Goal: Task Accomplishment & Management: Use online tool/utility

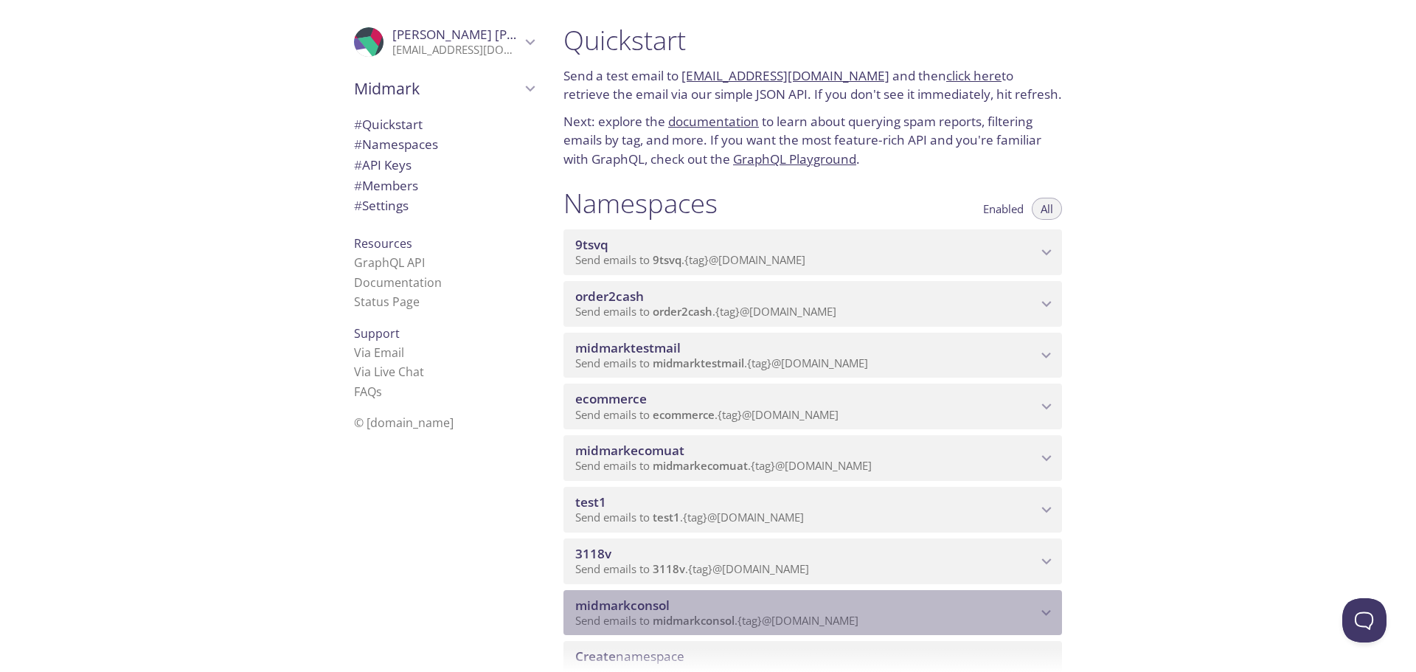
click at [1026, 612] on span "midmarkconsol" at bounding box center [806, 605] width 462 height 16
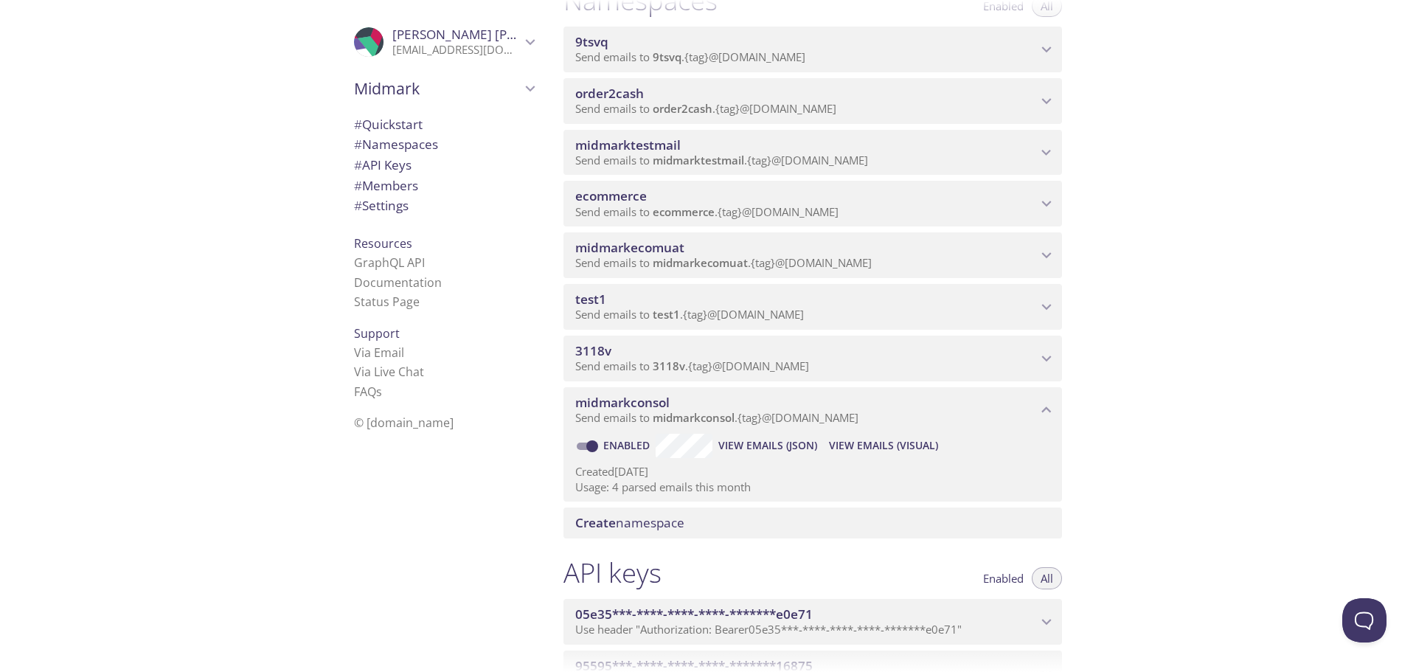
scroll to position [221, 0]
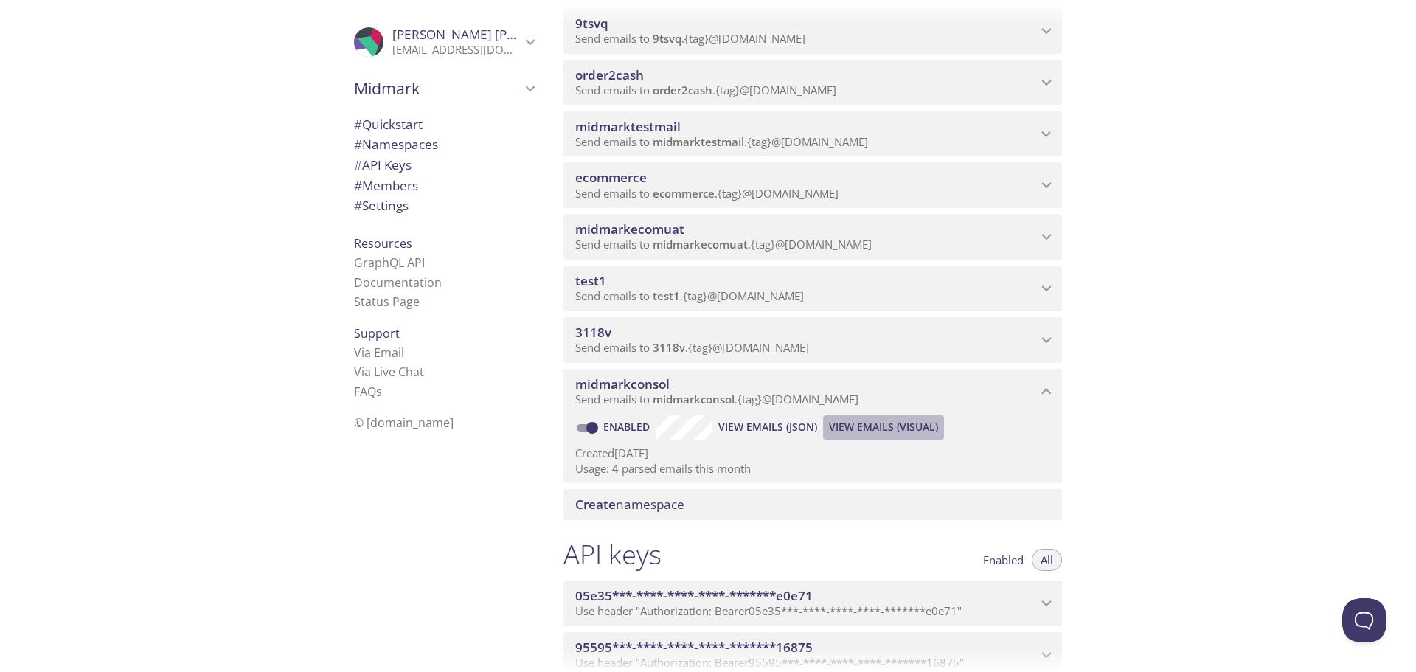
click at [871, 421] on span "View Emails (Visual)" at bounding box center [883, 427] width 109 height 18
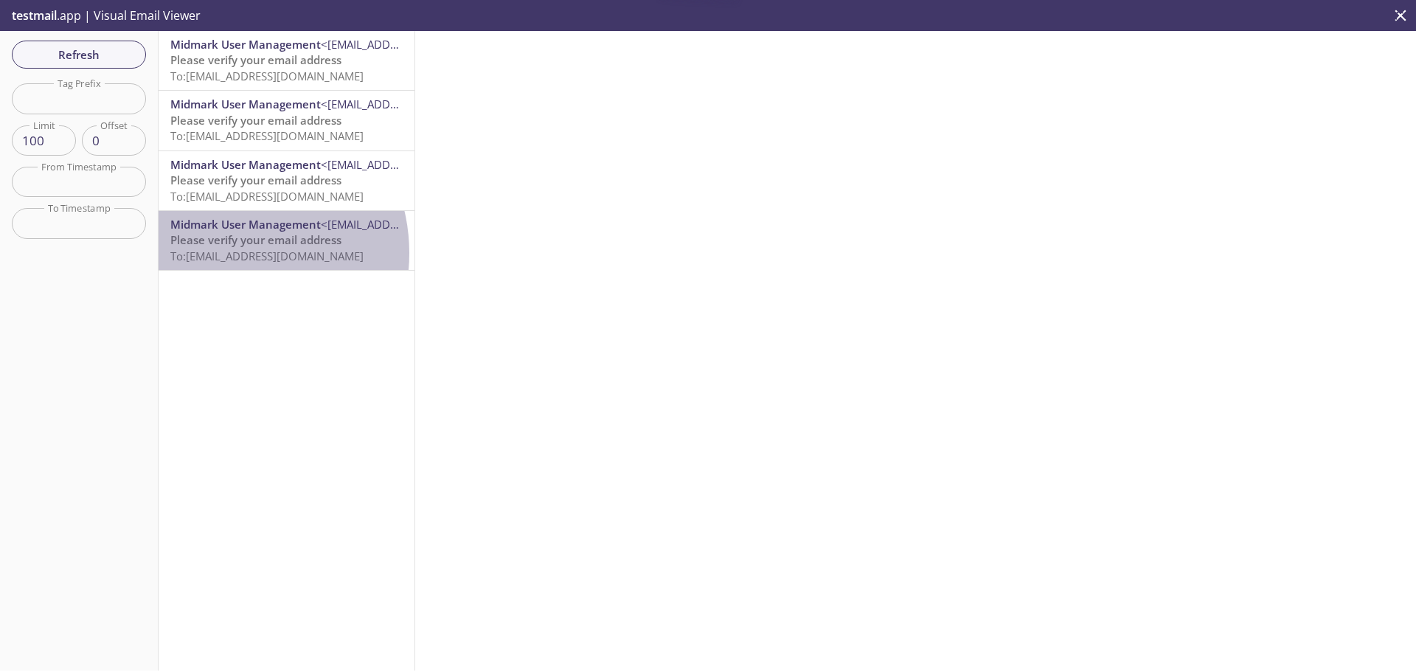
click at [225, 253] on span "To: midmarkconsol.thilgeman@inbox.testmail.app" at bounding box center [266, 255] width 193 height 15
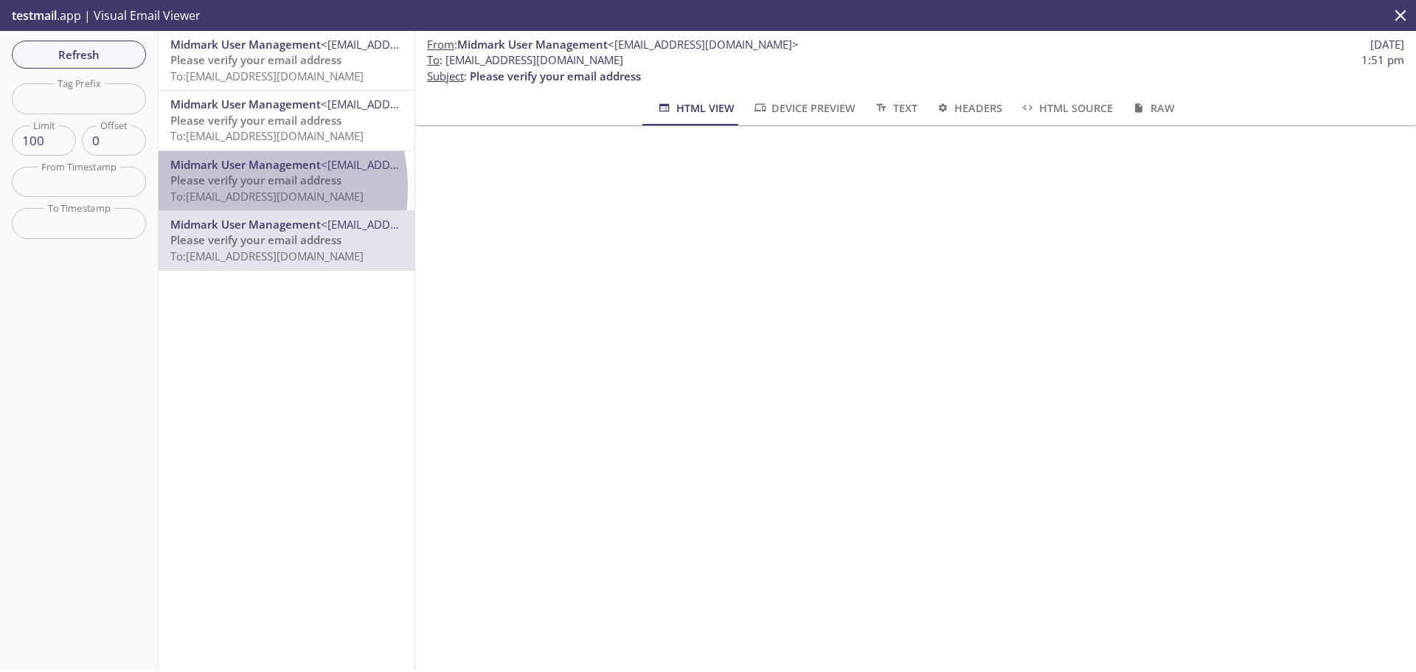
click at [215, 189] on span "To: midmarkconsol.v6@inbox.testmail.app" at bounding box center [266, 196] width 193 height 15
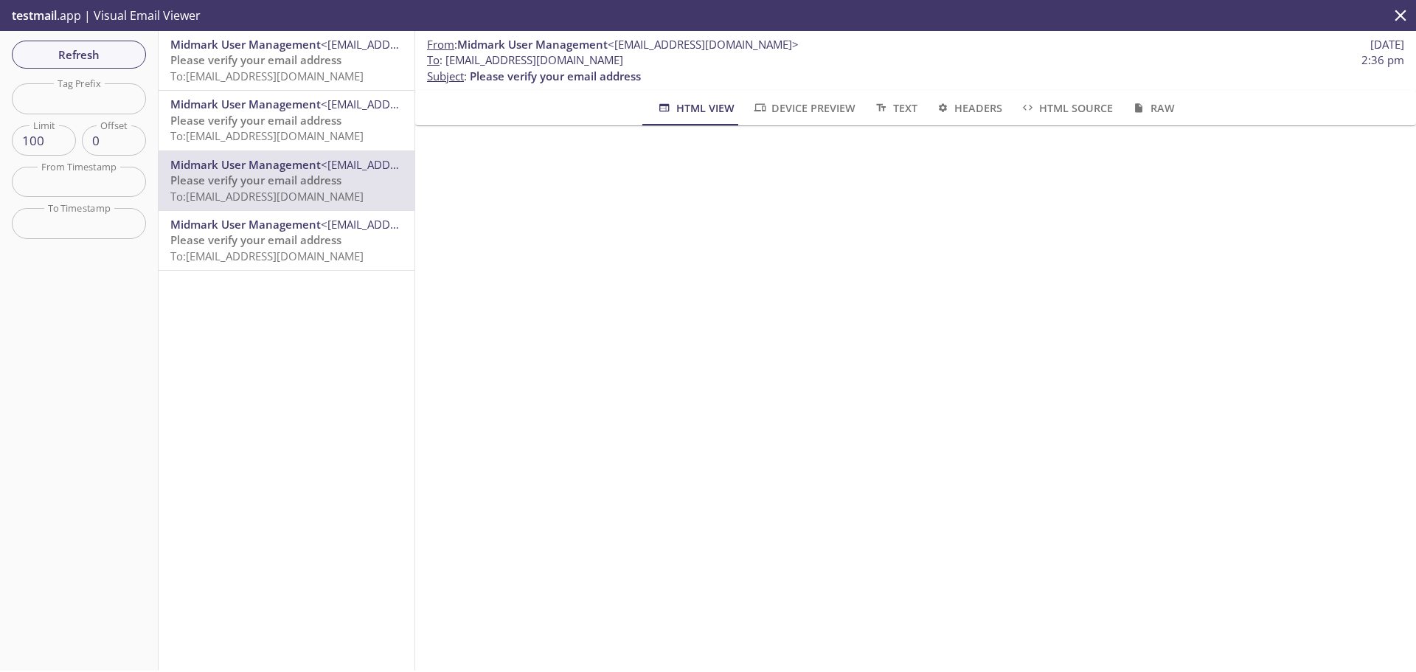
click at [209, 212] on div "Midmark User Management <registration_donotreply@midmark.com> Please verify you…" at bounding box center [287, 240] width 256 height 59
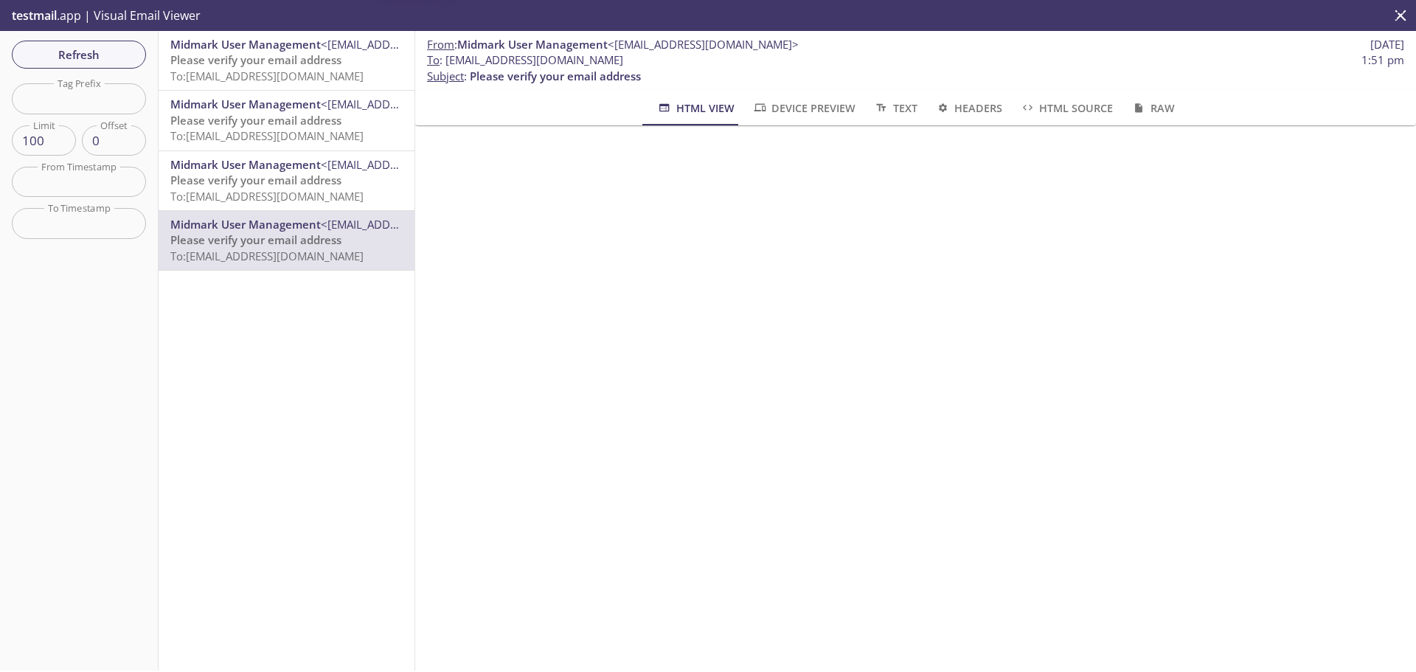
click at [219, 109] on span "Midmark User Management" at bounding box center [245, 104] width 150 height 15
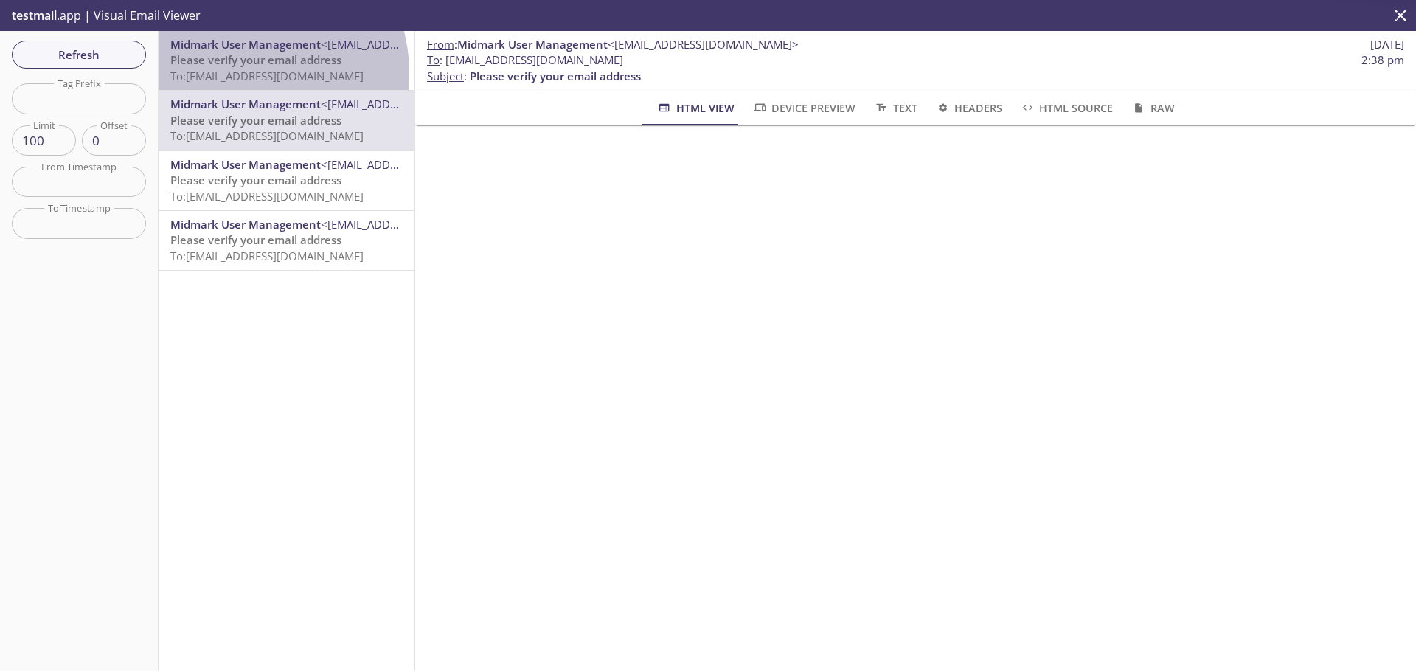
click at [241, 73] on span "To: midmarkconsol.v6@inbox.testmail.app" at bounding box center [266, 76] width 193 height 15
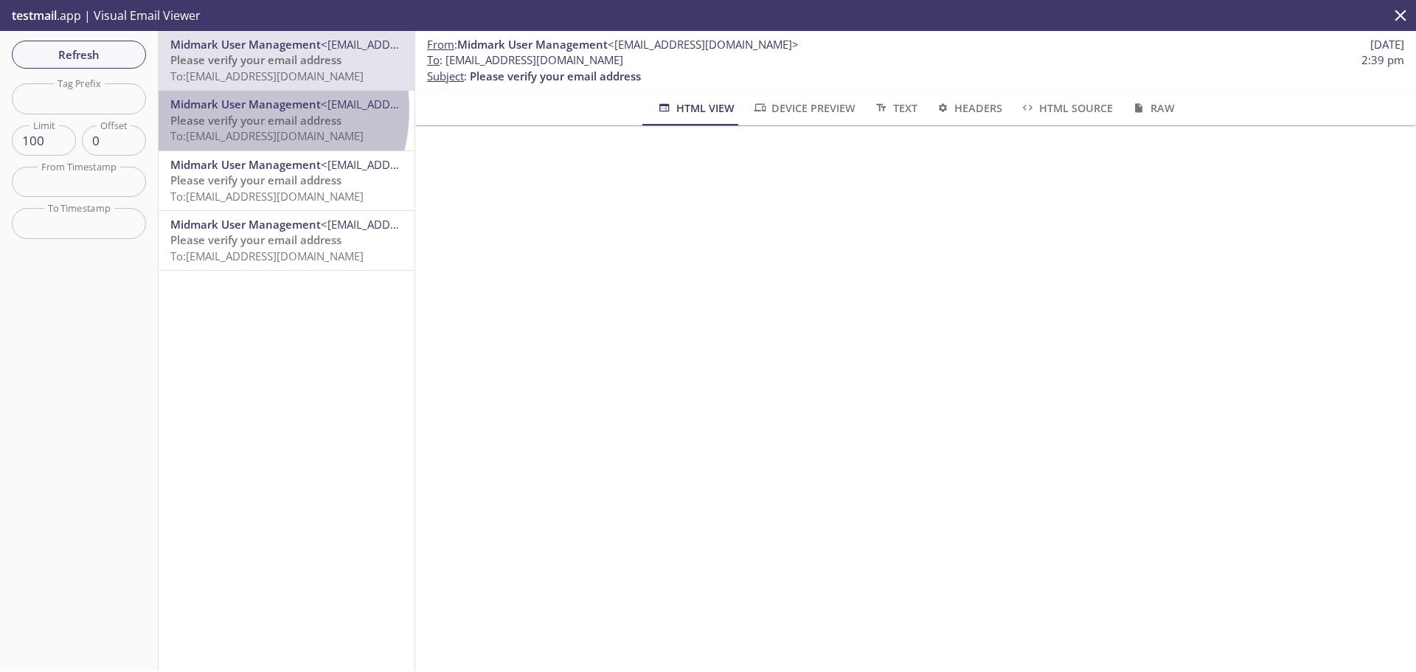
click at [231, 109] on span "Midmark User Management" at bounding box center [245, 104] width 150 height 15
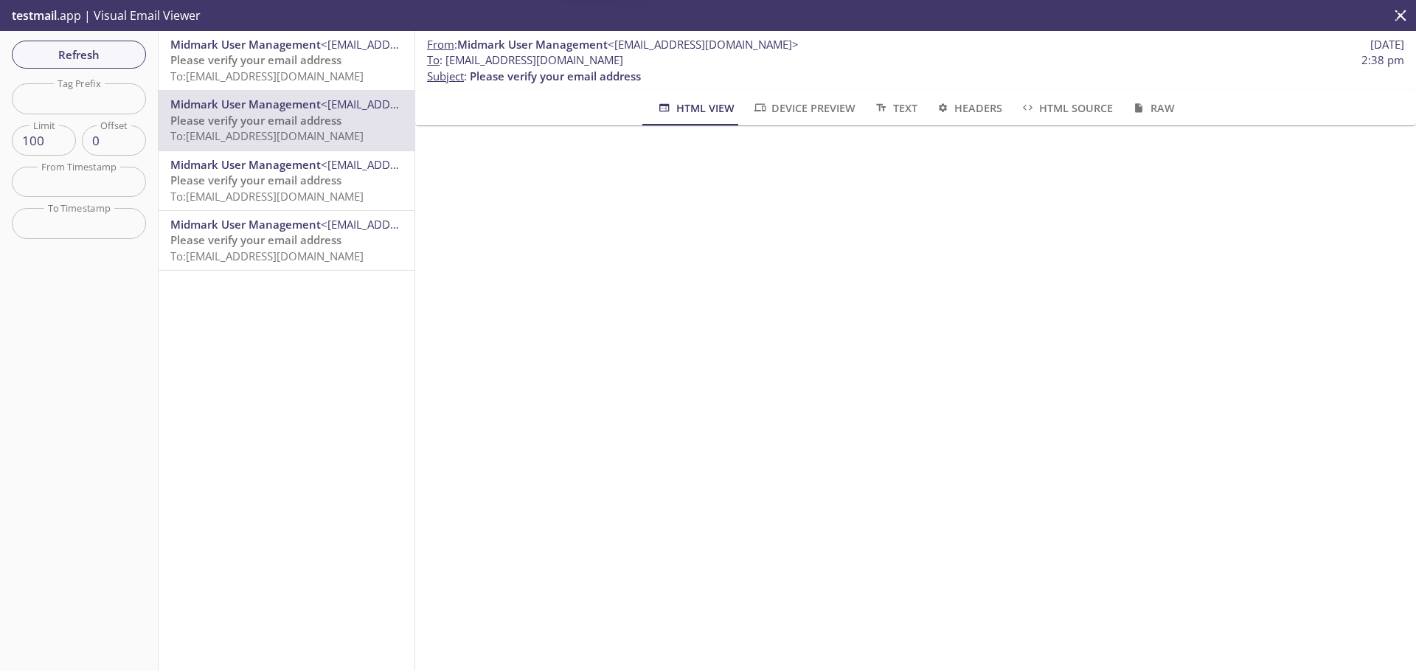
click at [203, 169] on span "Midmark User Management" at bounding box center [245, 164] width 150 height 15
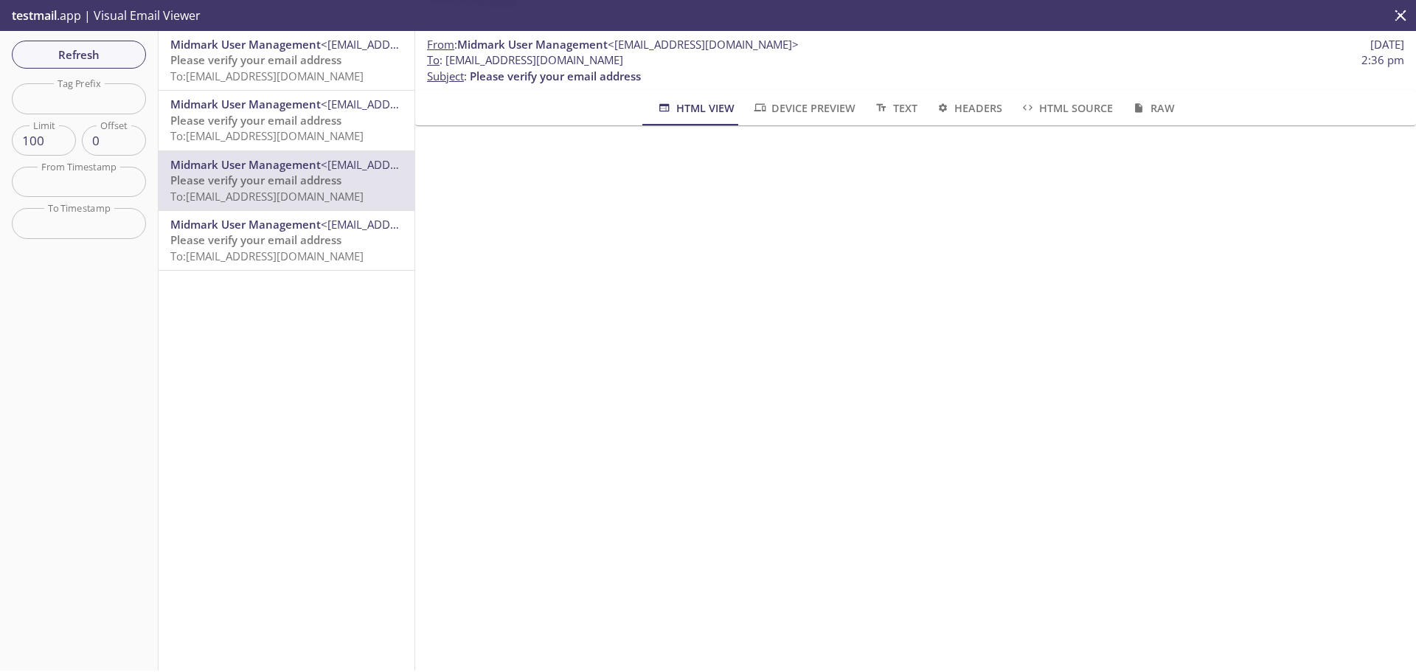
click at [206, 246] on span "Please verify your email address" at bounding box center [255, 239] width 171 height 15
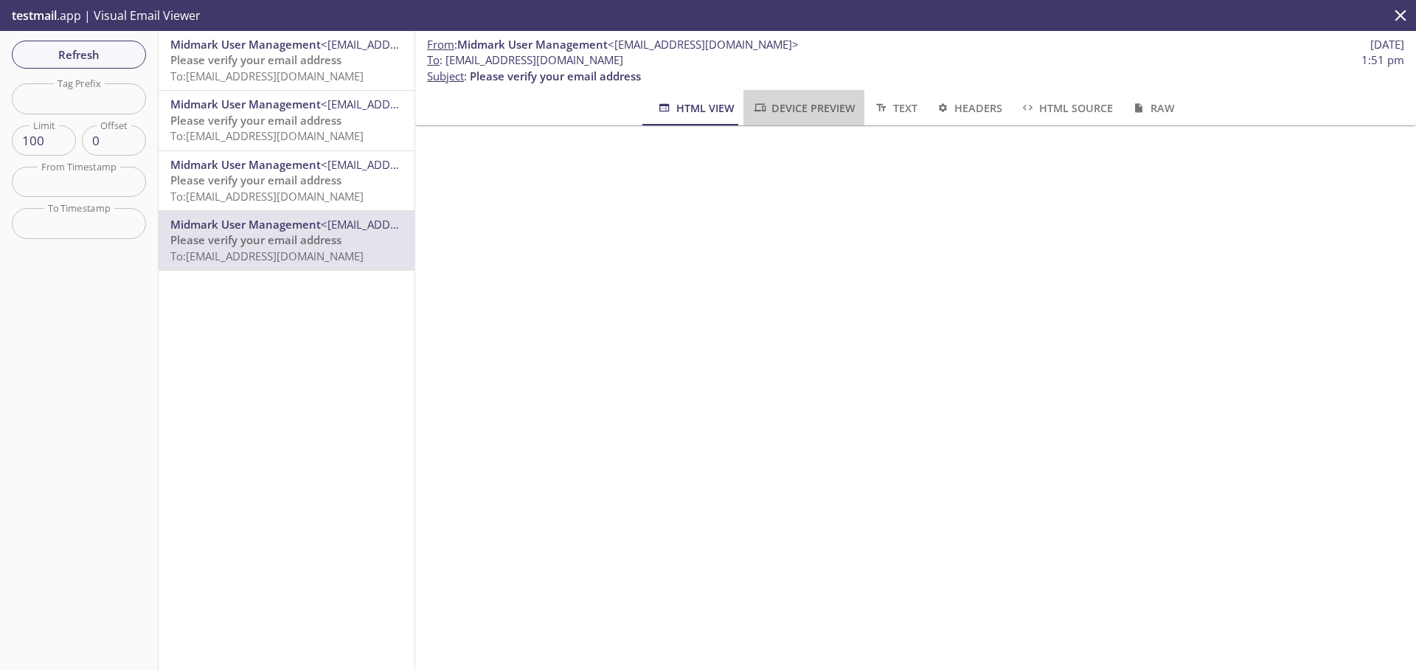
click at [826, 124] on button "Device Preview" at bounding box center [803, 107] width 121 height 35
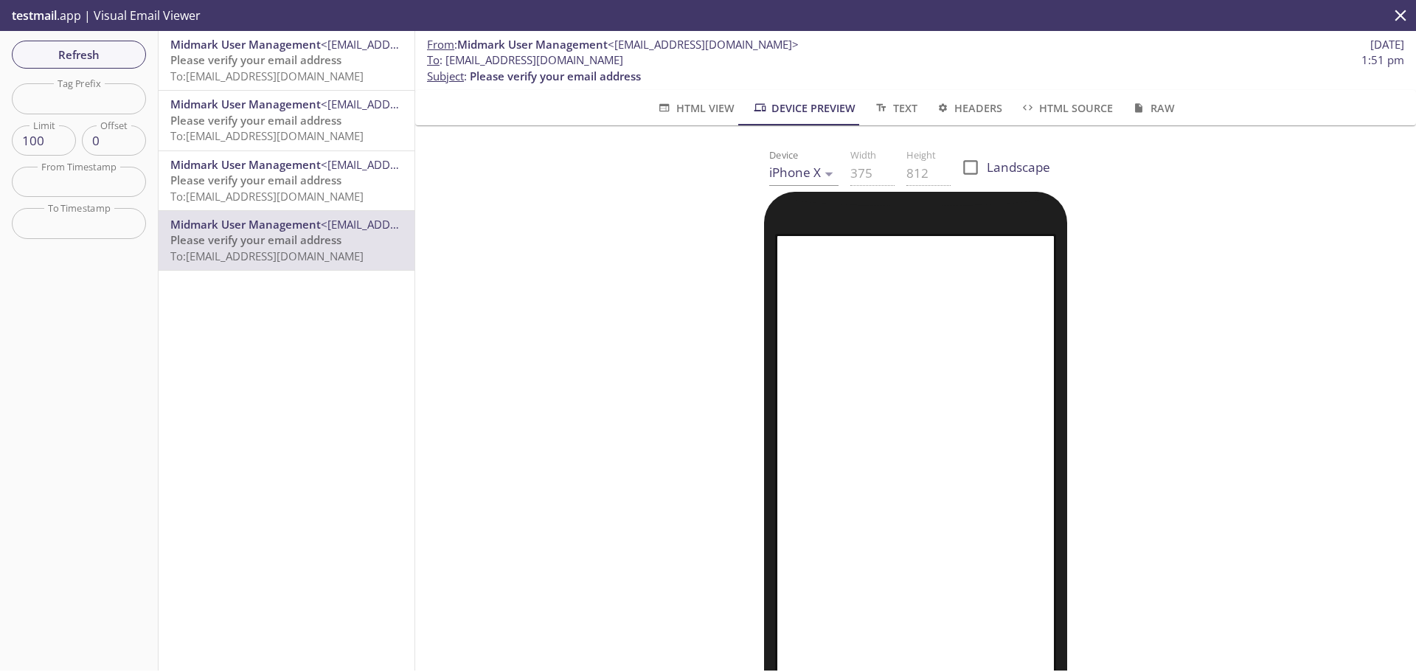
click at [681, 115] on span "HTML View" at bounding box center [694, 108] width 77 height 18
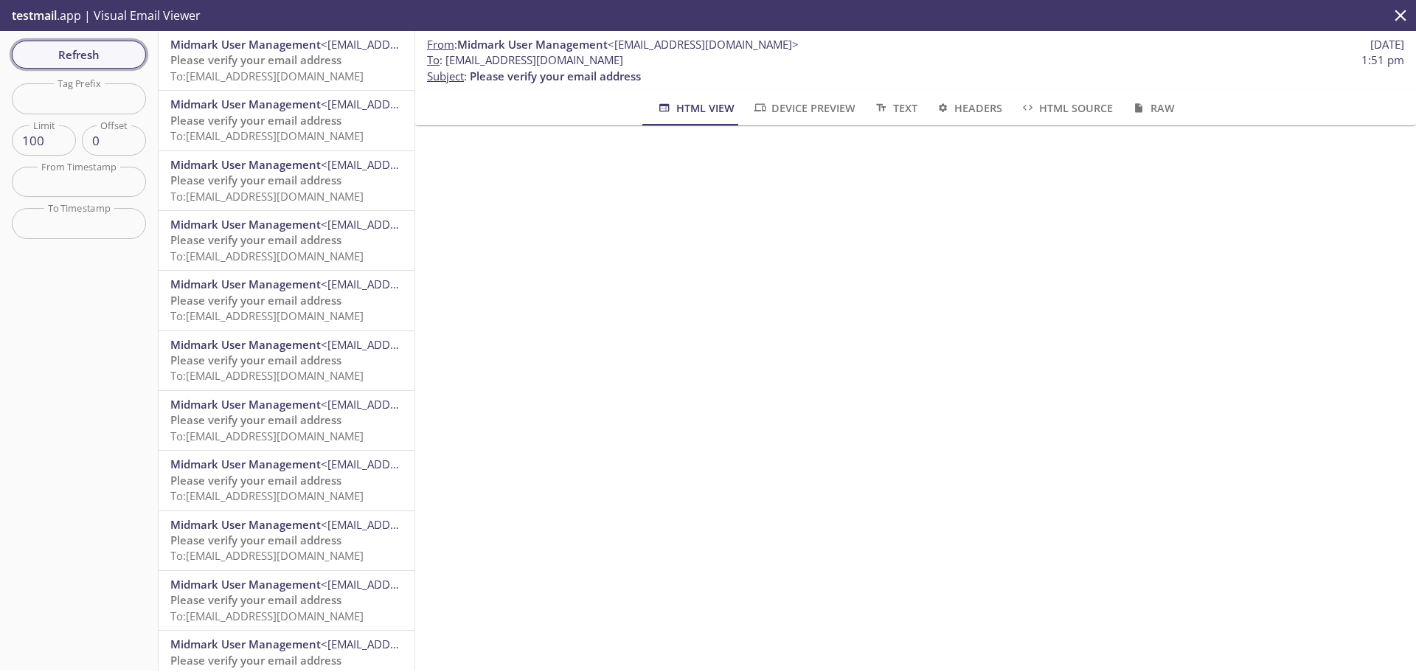
click at [42, 46] on span "Refresh" at bounding box center [79, 54] width 111 height 19
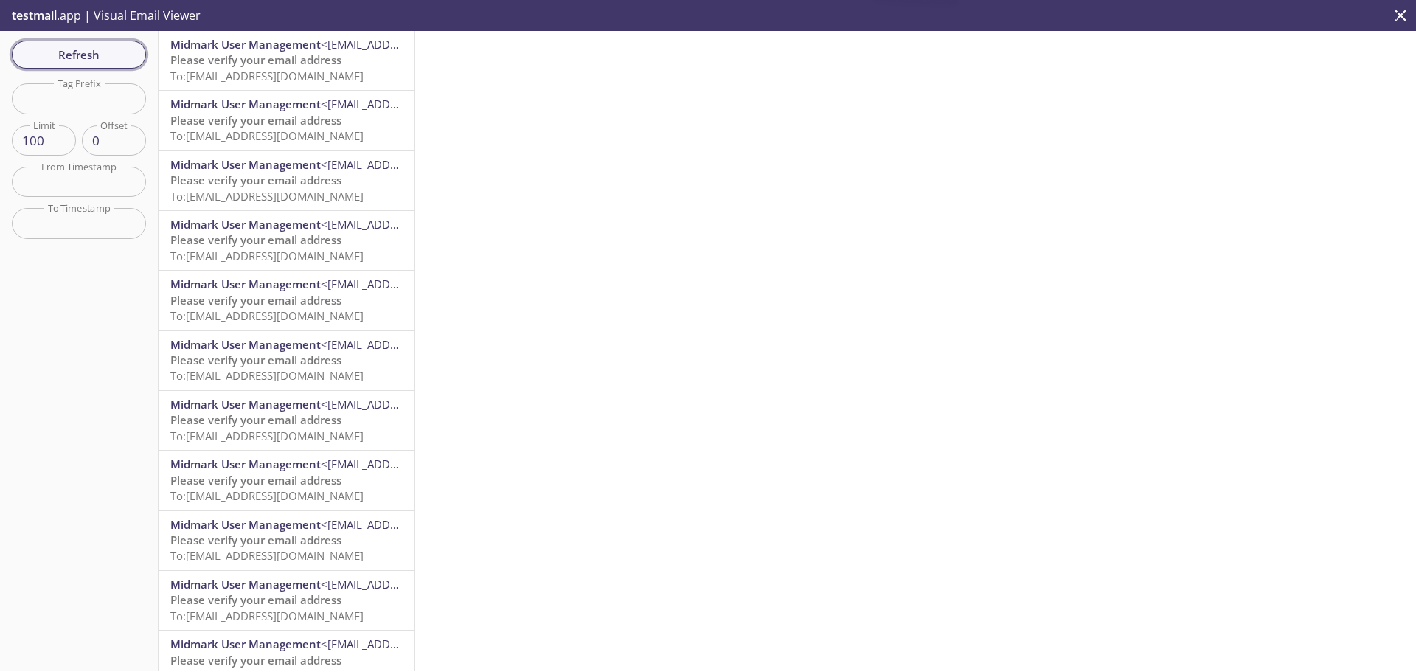
click at [42, 46] on span "Refresh" at bounding box center [79, 54] width 111 height 19
click at [231, 66] on span "Please verify your email address" at bounding box center [255, 59] width 171 height 15
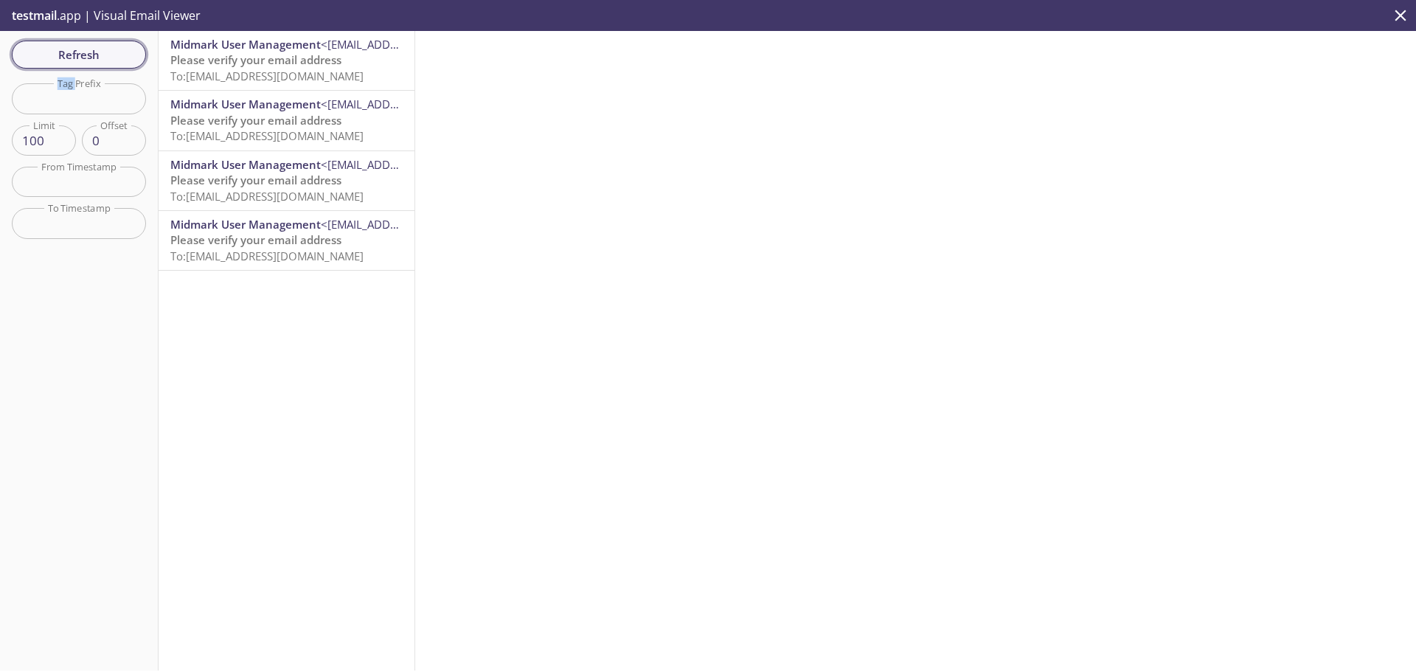
click at [95, 46] on span "Refresh" at bounding box center [79, 54] width 111 height 19
click at [217, 72] on span "To: midmarkconsol.thilgeman@inbox.testmail.app" at bounding box center [266, 76] width 193 height 15
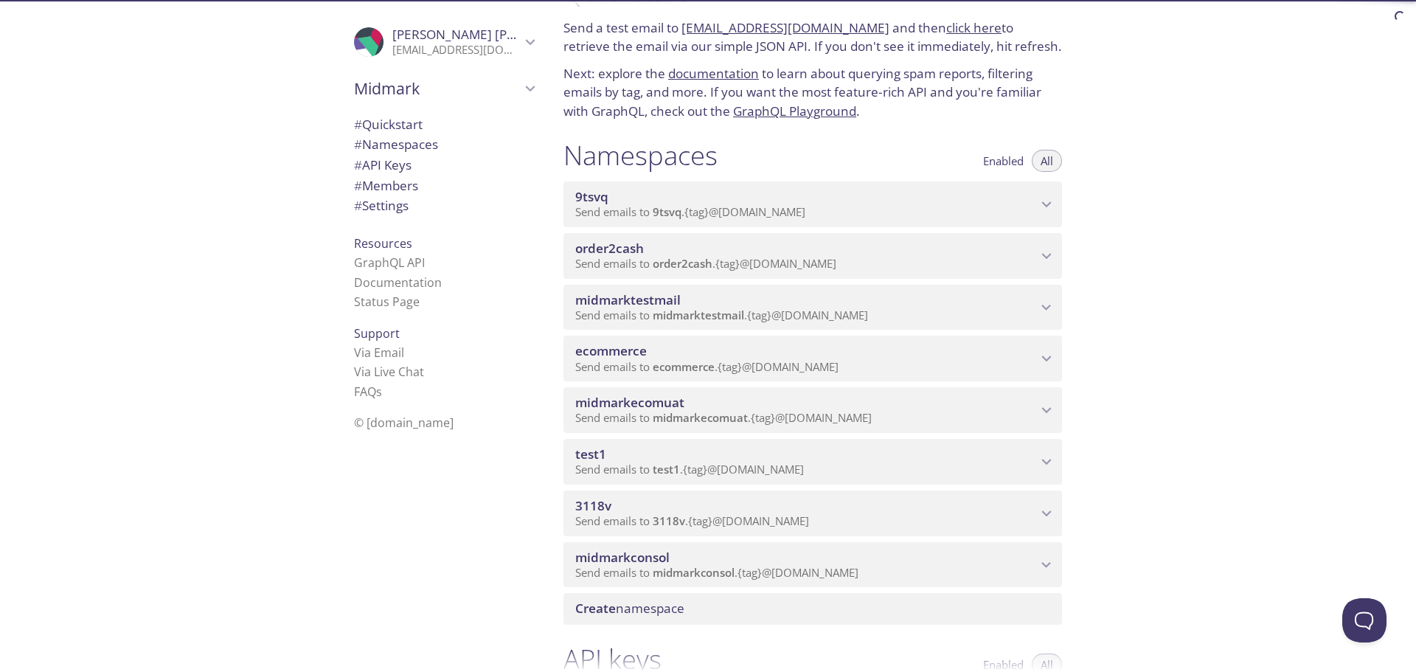
scroll to position [74, 0]
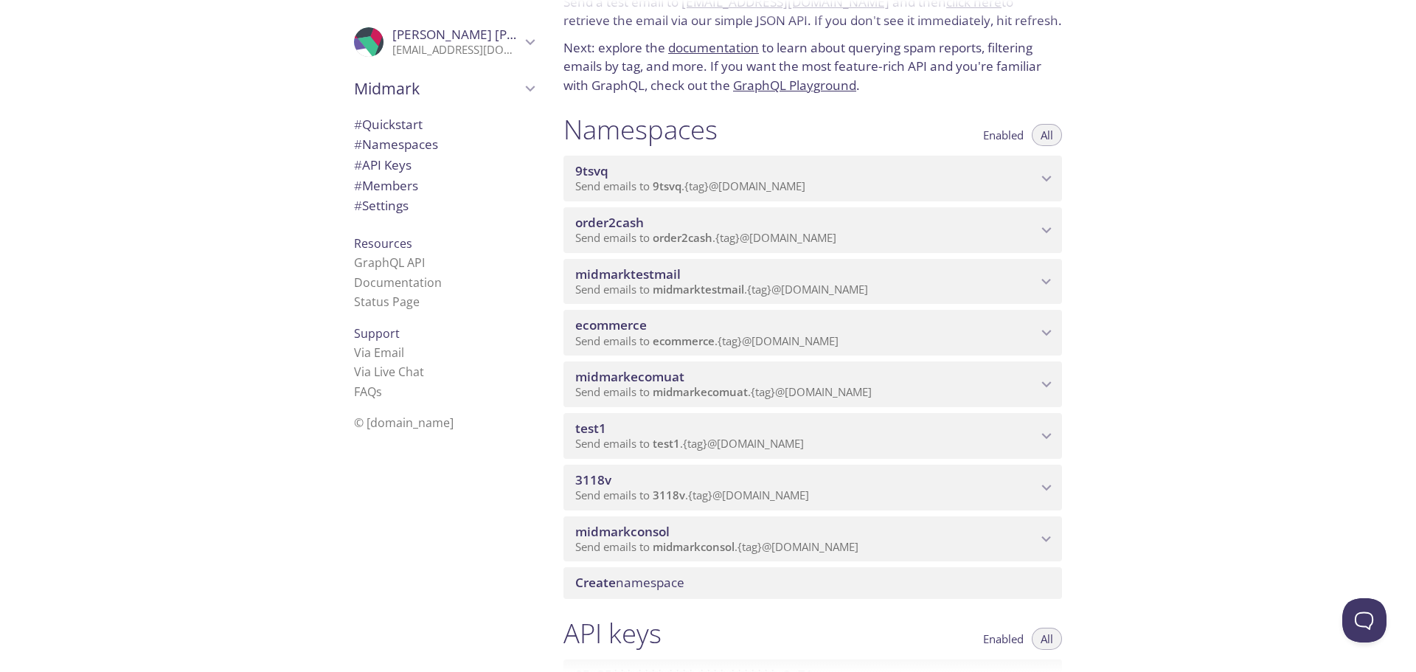
click at [793, 543] on span "Send emails to midmarkconsol . {tag} @[DOMAIN_NAME]" at bounding box center [716, 546] width 283 height 15
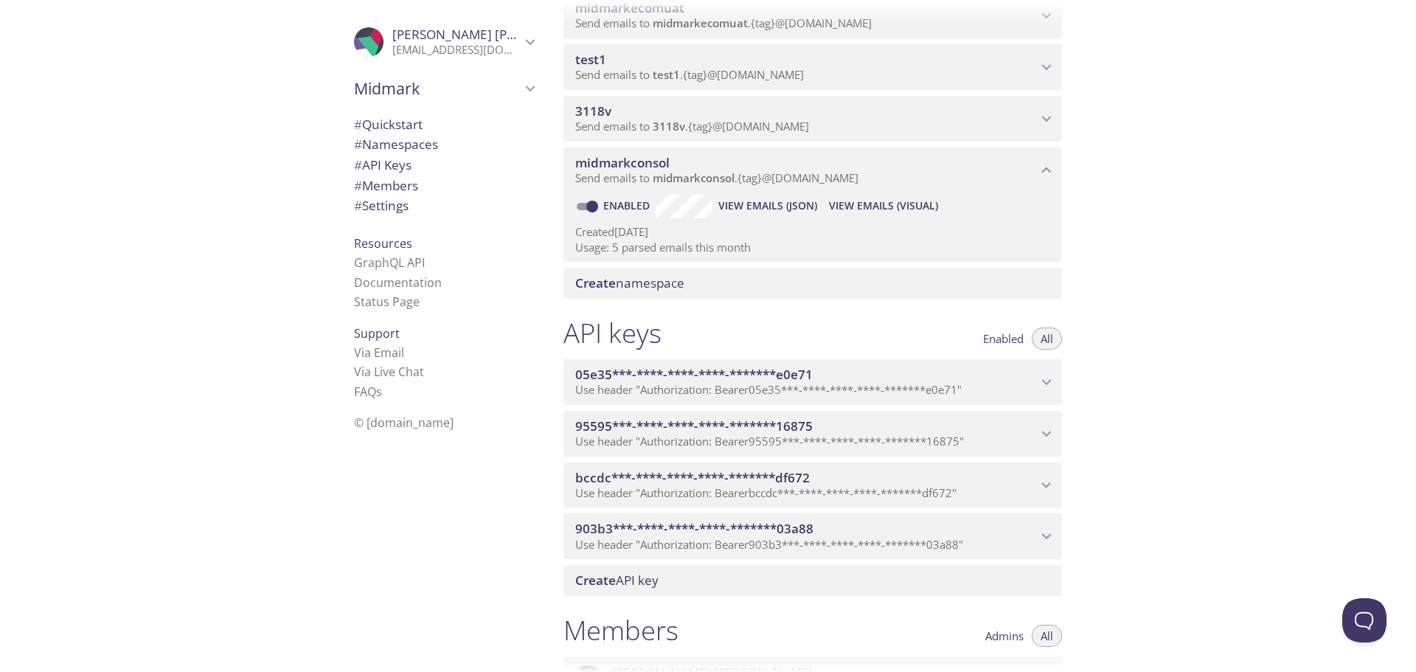
scroll to position [516, 0]
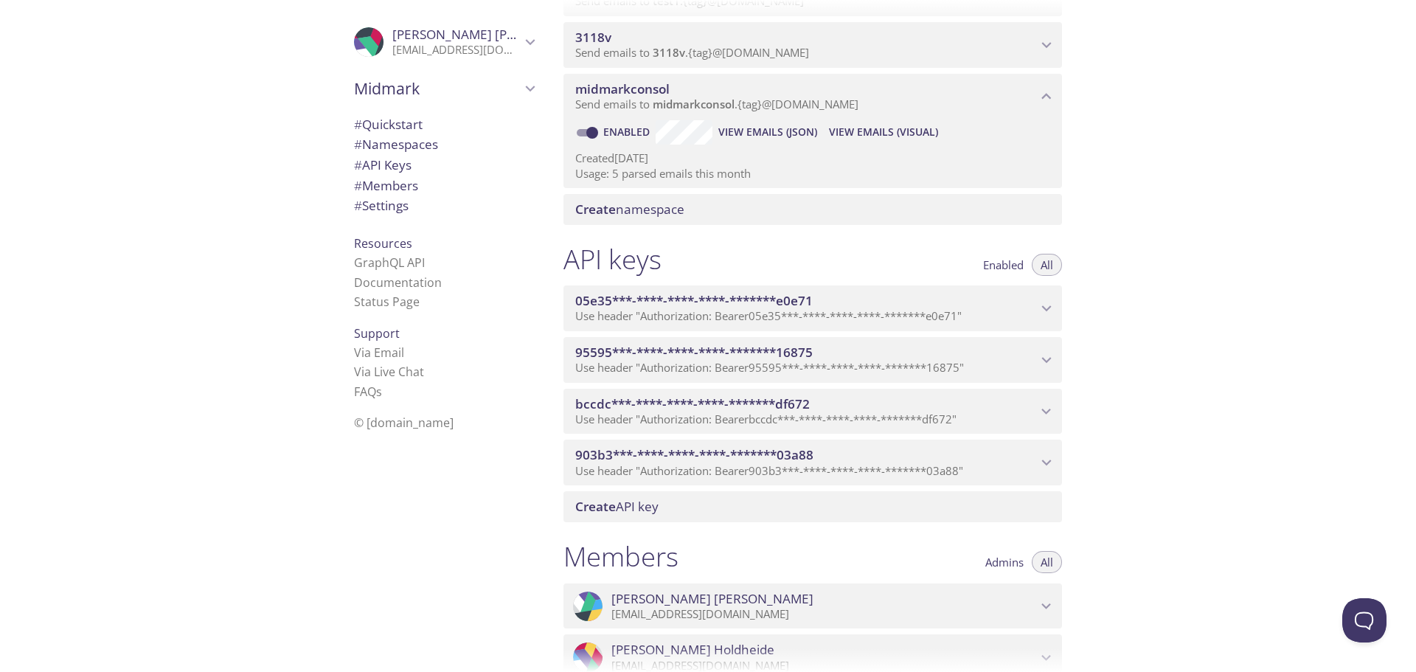
click at [833, 469] on span "Use header "Authorization: Bearer 903b3***-****-****-****-*******03a88 "" at bounding box center [769, 470] width 388 height 15
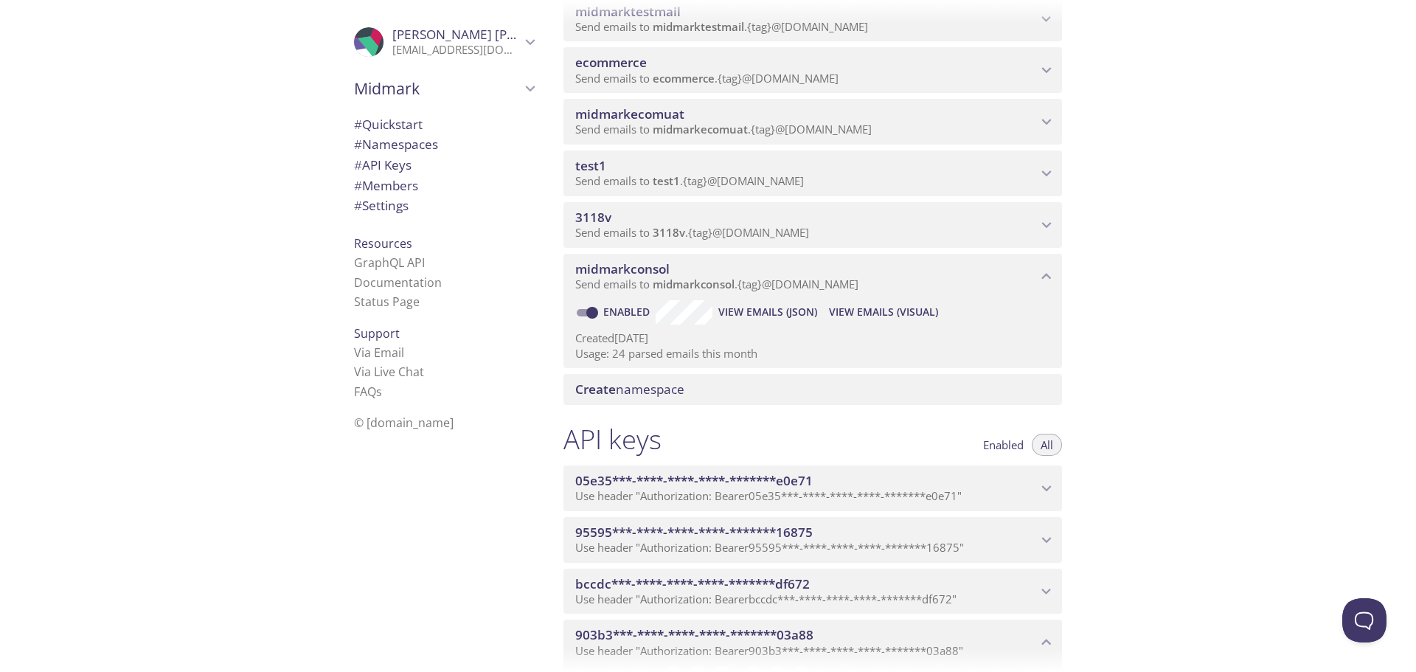
scroll to position [295, 0]
